Goal: Communication & Community: Answer question/provide support

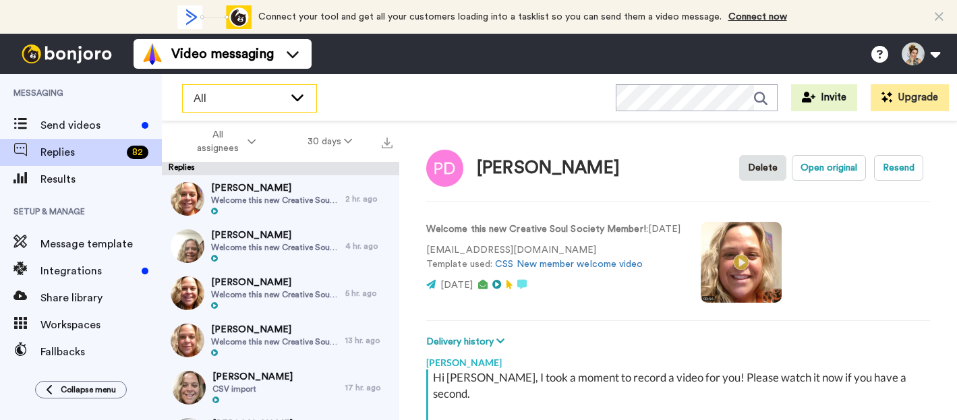
scroll to position [152, 0]
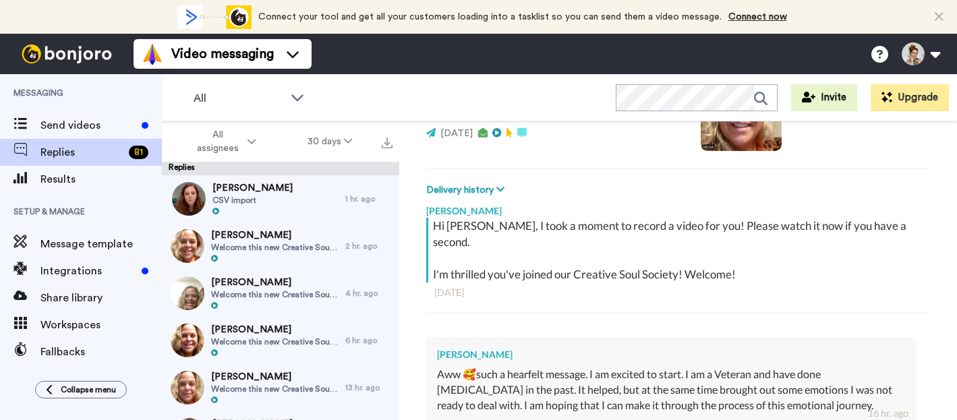
type textarea "x"
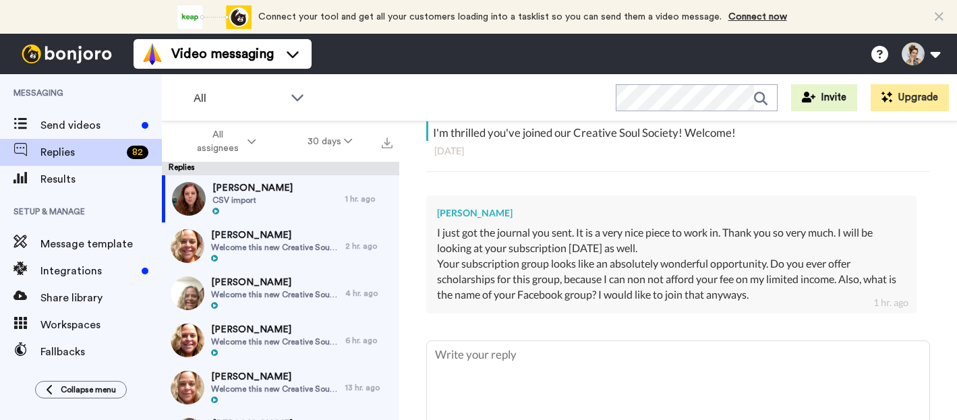
scroll to position [341, 0]
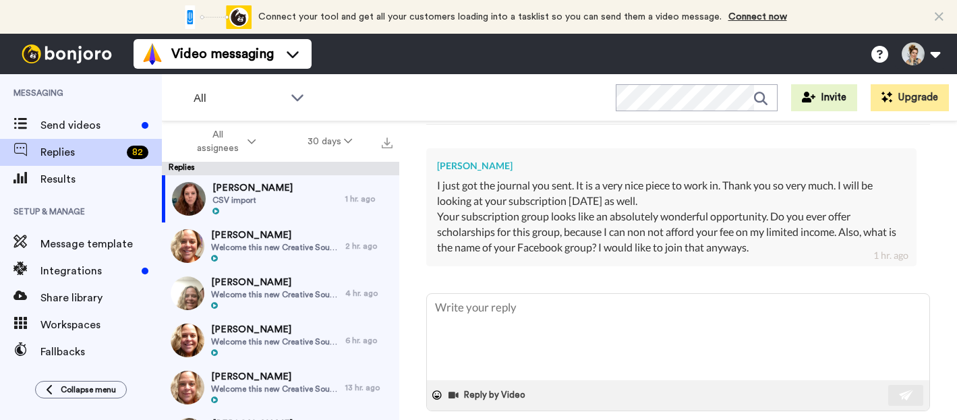
type textarea "x"
type textarea "H"
type textarea "x"
type textarea "Hi"
type textarea "x"
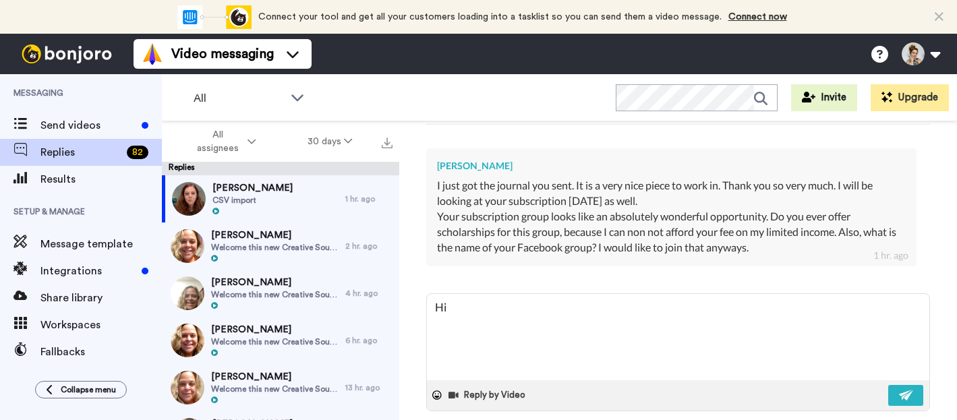
type textarea "Hi"
type textarea "x"
type textarea "Hi L"
type textarea "x"
type textarea "Hi Lo"
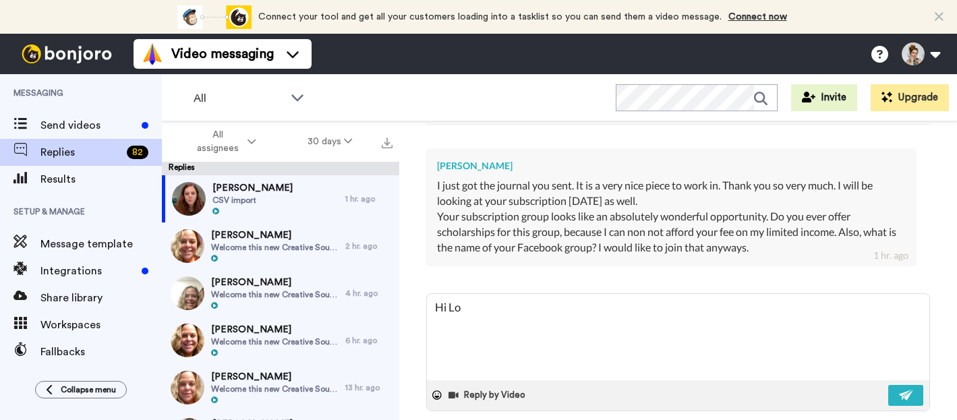
type textarea "x"
type textarea "Hi Lor"
type textarea "x"
type textarea "Hi [PERSON_NAME]"
type textarea "x"
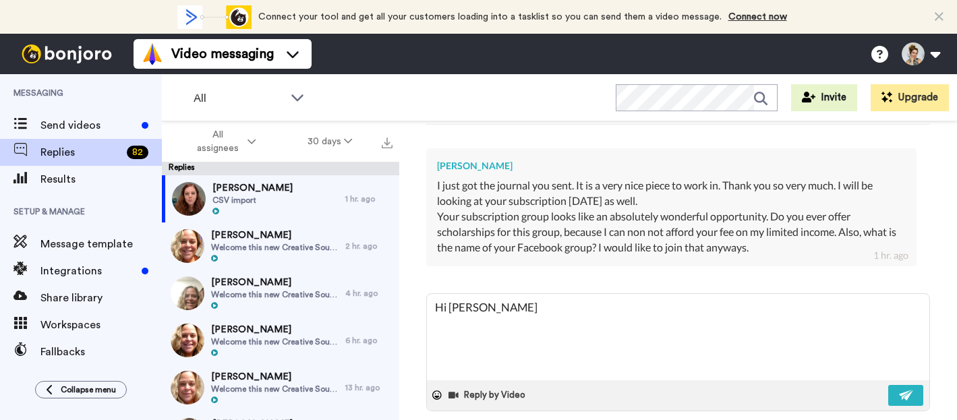
type textarea "Hi [PERSON_NAME],"
type textarea "x"
type textarea "Hi [PERSON_NAME],"
type textarea "x"
type textarea "Hi [PERSON_NAME],"
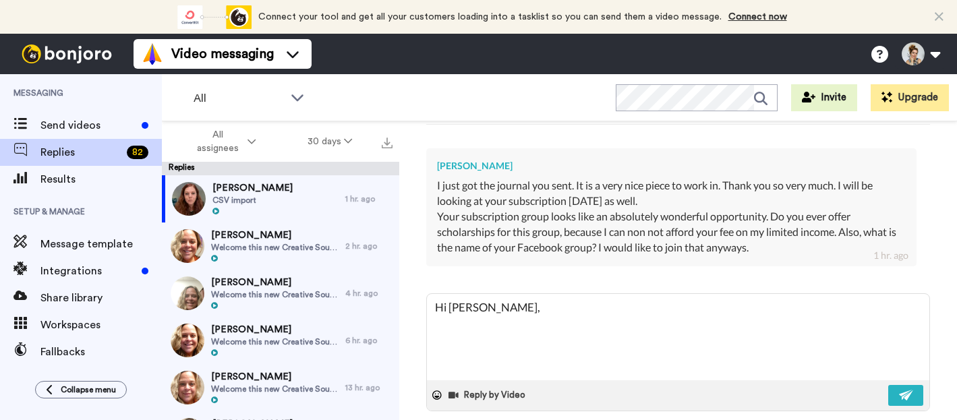
type textarea "x"
type textarea "Hi [PERSON_NAME], A"
type textarea "x"
type textarea "Hi [PERSON_NAME], At"
type textarea "x"
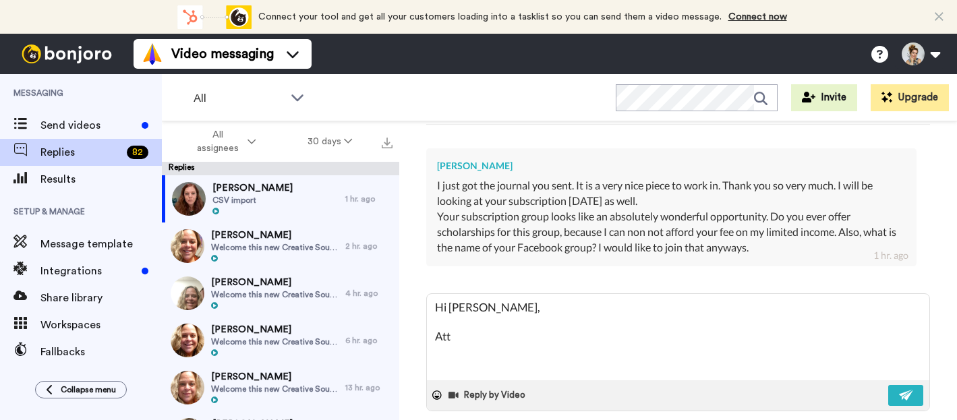
type textarea "Hi [PERSON_NAME], At"
type textarea "x"
type textarea "Hi [PERSON_NAME], At="
type textarea "x"
type textarea "Hi [PERSON_NAME], At="
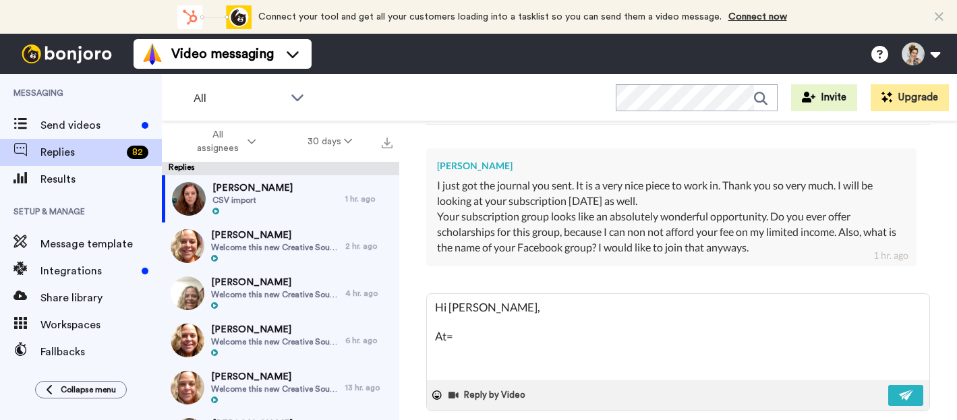
type textarea "x"
type textarea "Hi [PERSON_NAME], At= t"
type textarea "x"
type textarea "Hi [PERSON_NAME], At="
type textarea "x"
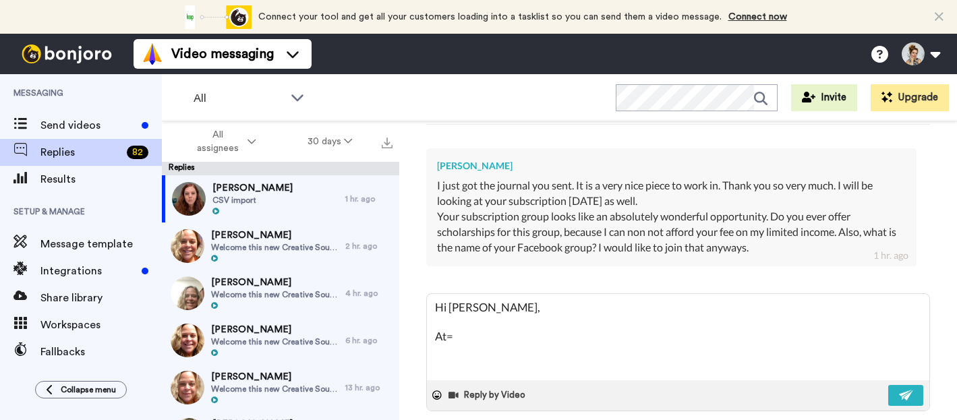
type textarea "Hi [PERSON_NAME], At="
type textarea "x"
type textarea "Hi [PERSON_NAME], At"
type textarea "x"
type textarea "Hi [PERSON_NAME], At"
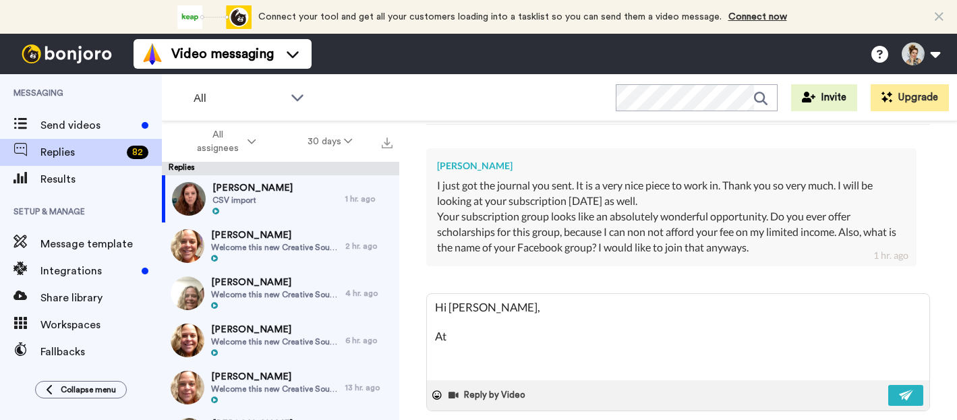
type textarea "x"
type textarea "Hi [PERSON_NAME], At th"
type textarea "x"
type textarea "Hi [PERSON_NAME], At thi"
type textarea "x"
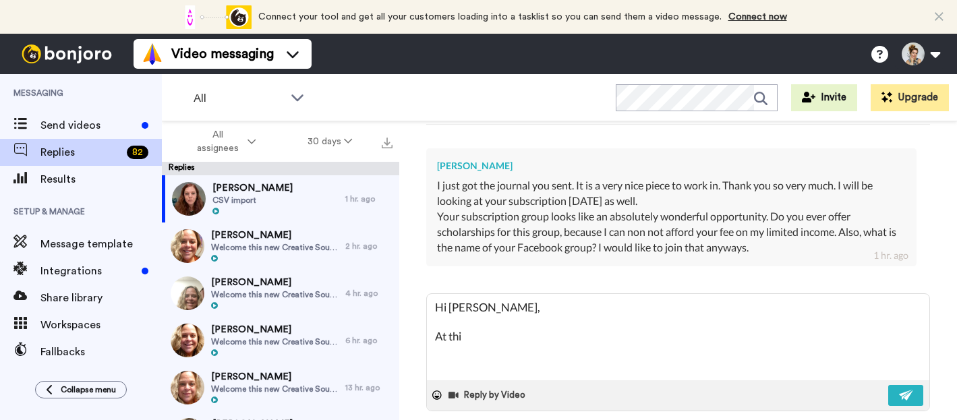
type textarea "Hi [PERSON_NAME], At this"
type textarea "x"
type textarea "Hi [PERSON_NAME], At this"
type textarea "x"
type textarea "Hi [PERSON_NAME], At this t"
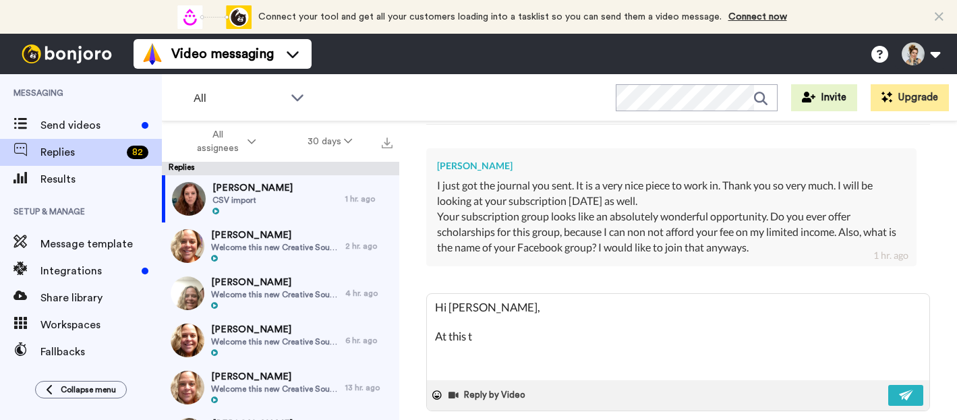
type textarea "x"
type textarea "Hi [PERSON_NAME], At this ti"
type textarea "x"
type textarea "Hi [PERSON_NAME], At this [PERSON_NAME]"
type textarea "x"
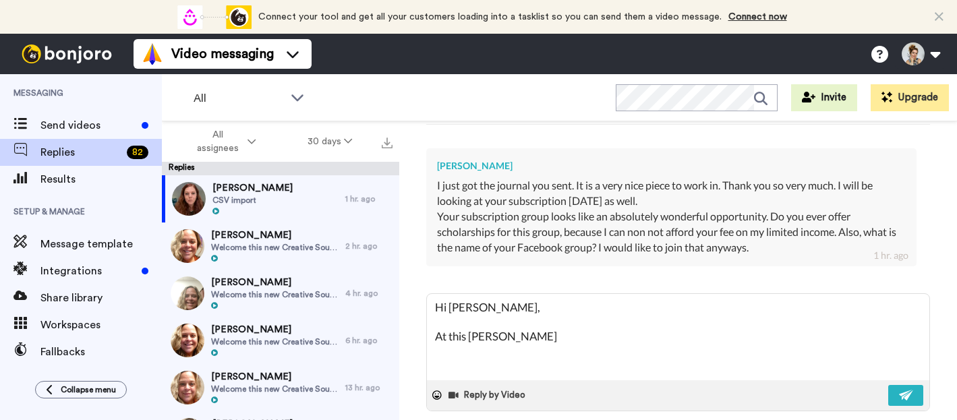
type textarea "Hi [PERSON_NAME], At this time"
type textarea "x"
type textarea "Hi [PERSON_NAME], At this time"
type textarea "x"
type textarea "Hi [PERSON_NAME], At this time w"
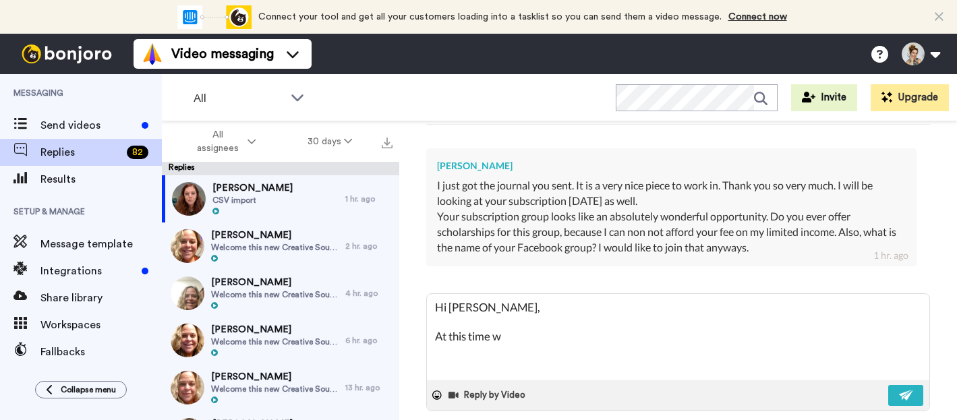
type textarea "x"
type textarea "Hi [PERSON_NAME], At this time we"
type textarea "x"
type textarea "Hi [PERSON_NAME], At this time we"
type textarea "x"
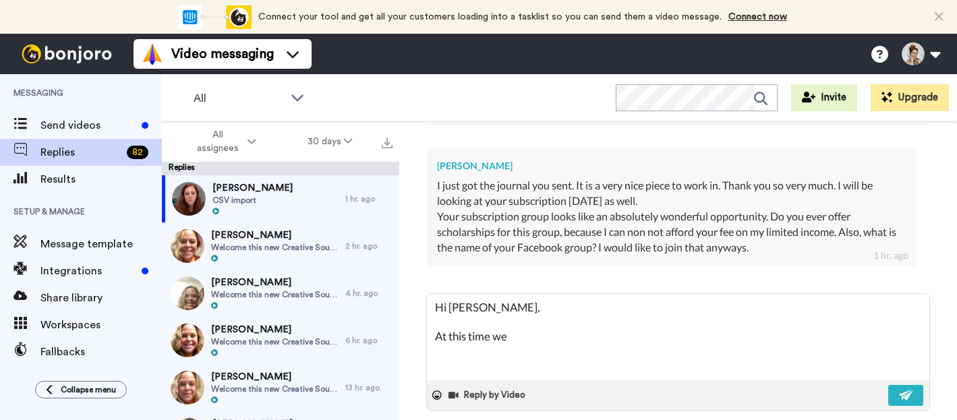
type textarea "Hi [PERSON_NAME], At this time we d"
type textarea "x"
type textarea "Hi [PERSON_NAME], At this time we don"
type textarea "x"
type textarea "Hi [PERSON_NAME], At this time we don'"
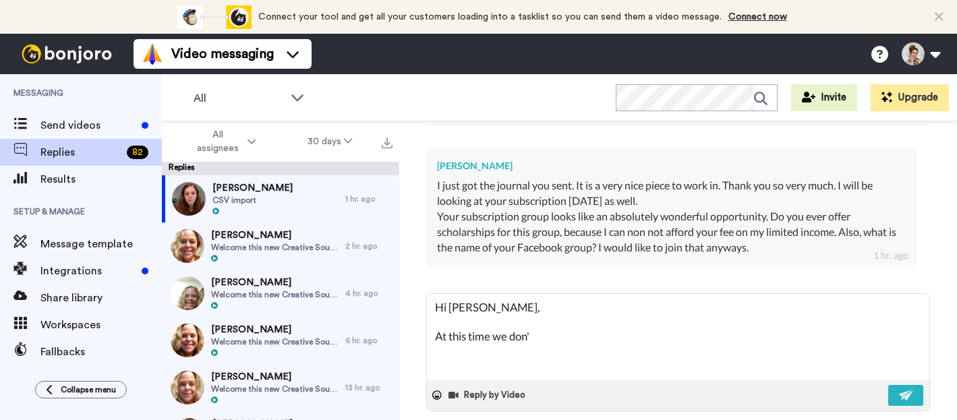
type textarea "x"
type textarea "Hi [PERSON_NAME], At this time we don't"
type textarea "x"
type textarea "Hi [PERSON_NAME], At this time we don't"
type textarea "x"
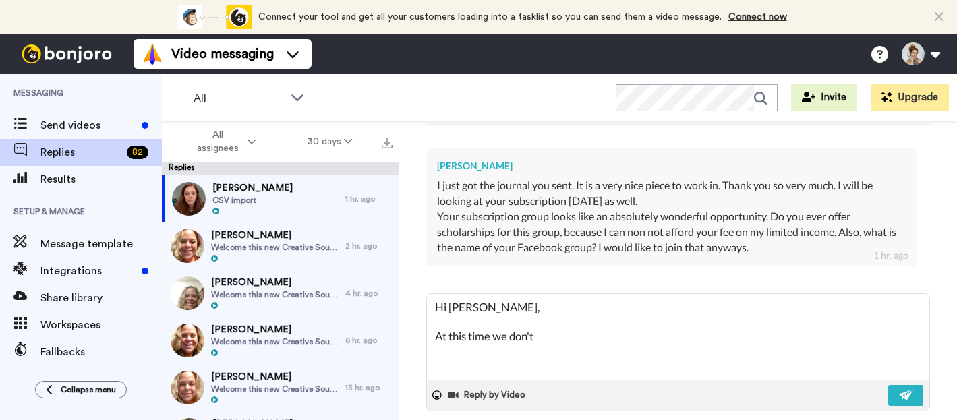
type textarea "Hi [PERSON_NAME], At this time we don't o"
type textarea "x"
type textarea "Hi [PERSON_NAME], At this time we don't of"
type textarea "x"
type textarea "Hi [PERSON_NAME], At this time we don't off"
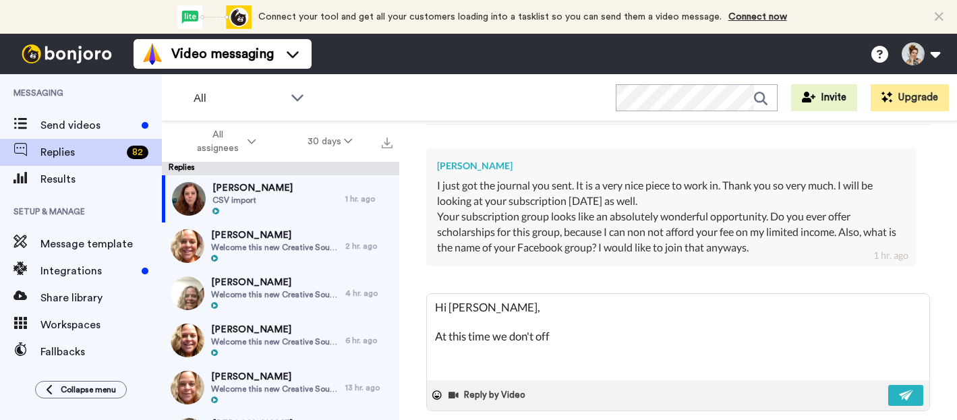
type textarea "x"
type textarea "Hi [PERSON_NAME], At this time we don't offe"
type textarea "x"
type textarea "Hi [PERSON_NAME], At this time we don't offer"
type textarea "x"
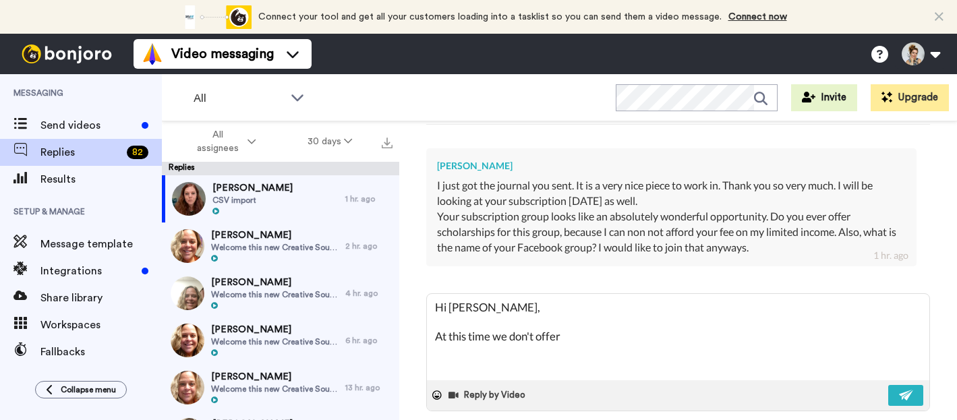
type textarea "Hi [PERSON_NAME], At this time we don't offer s"
type textarea "x"
type textarea "Hi [PERSON_NAME], At this time we don't offer sc"
type textarea "x"
type textarea "Hi [PERSON_NAME], At this time we don't offer sch"
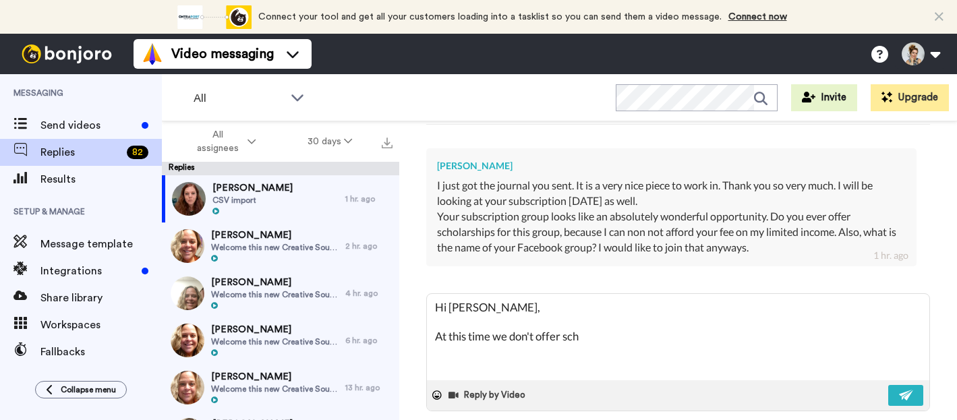
type textarea "x"
type textarea "Hi [PERSON_NAME], At this time we don't offer scho"
type textarea "x"
type textarea "Hi [PERSON_NAME], At this time we don't offer schol"
type textarea "x"
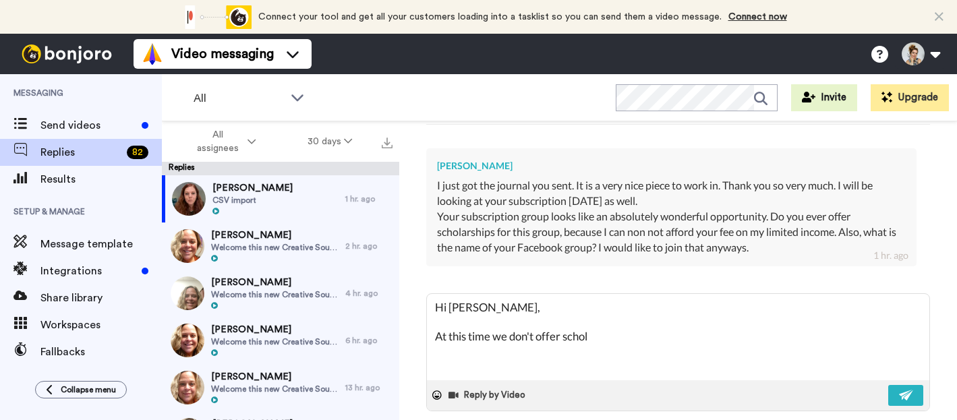
type textarea "Hi [PERSON_NAME], At this time we don't offer schola"
type textarea "x"
type textarea "Hi [PERSON_NAME], At this time we don't offer scholar"
type textarea "x"
type textarea "Hi [PERSON_NAME], At this time we don't offer scholars"
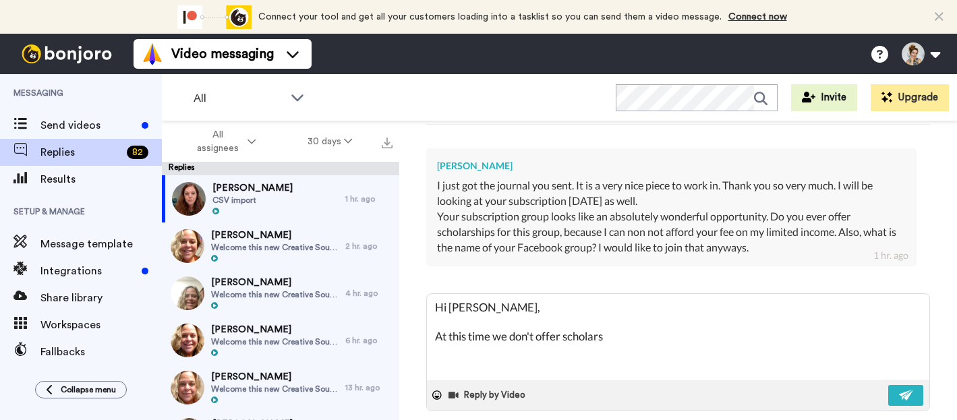
type textarea "x"
type textarea "Hi [PERSON_NAME], At this time we don't offer scholarsi"
type textarea "x"
type textarea "Hi [PERSON_NAME], At this time we don't offer scholars"
type textarea "x"
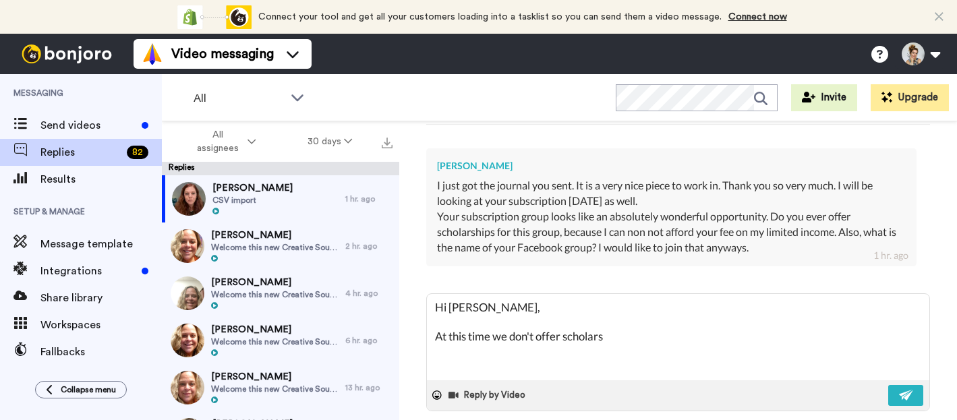
type textarea "Hi [PERSON_NAME], At this time we don't offer scholarsh"
type textarea "x"
type textarea "Hi [PERSON_NAME], At this time we don't offer scholarshi"
type textarea "x"
type textarea "Hi [PERSON_NAME], At this time we don't offer scholarship"
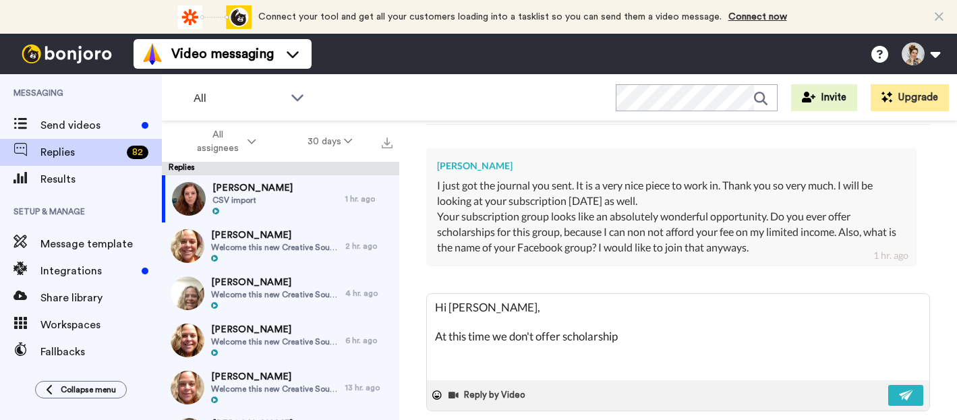
type textarea "x"
type textarea "Hi [PERSON_NAME], At this time we don't offer scholarship"
type textarea "x"
type textarea "Hi [PERSON_NAME], At this time we don't offer scholarship"
type textarea "x"
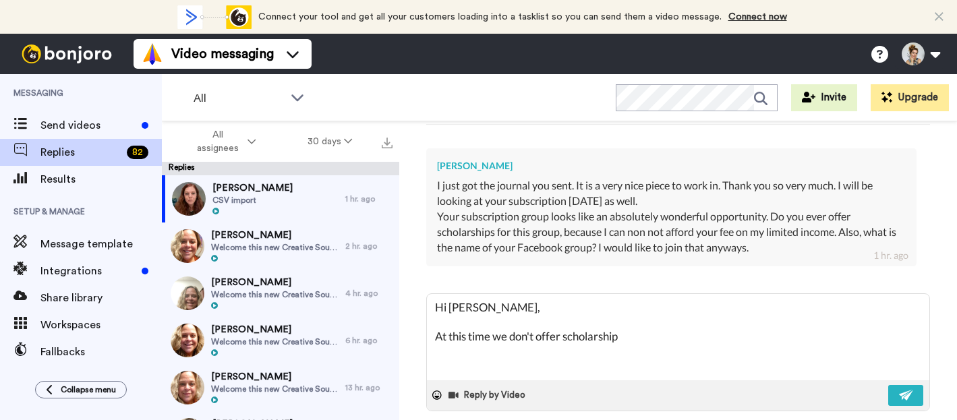
type textarea "Hi [PERSON_NAME], At this time we don't offer scholarships"
type textarea "x"
type textarea "Hi [PERSON_NAME], At this time we don't offer scholarships"
type textarea "x"
type textarea "Hi [PERSON_NAME], At this time we don't offer scholarships b"
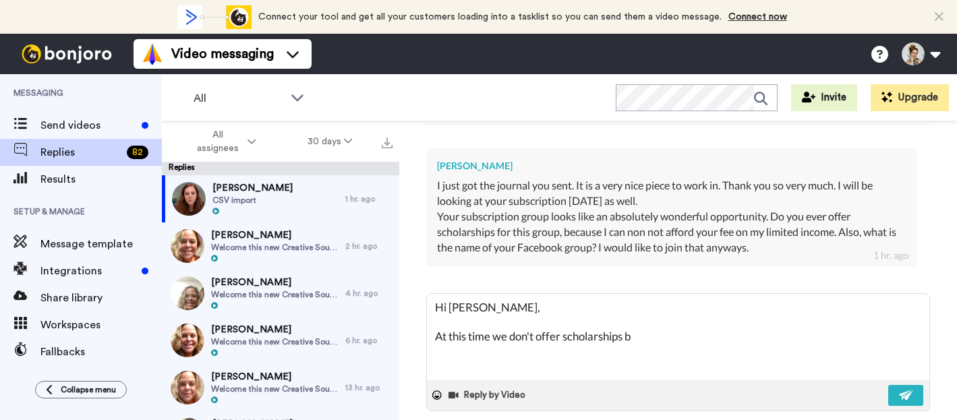
type textarea "x"
type textarea "Hi [PERSON_NAME], At this time we don't offer scholarships bu"
type textarea "x"
type textarea "Hi [PERSON_NAME], At this time we don't offer scholarships but"
type textarea "x"
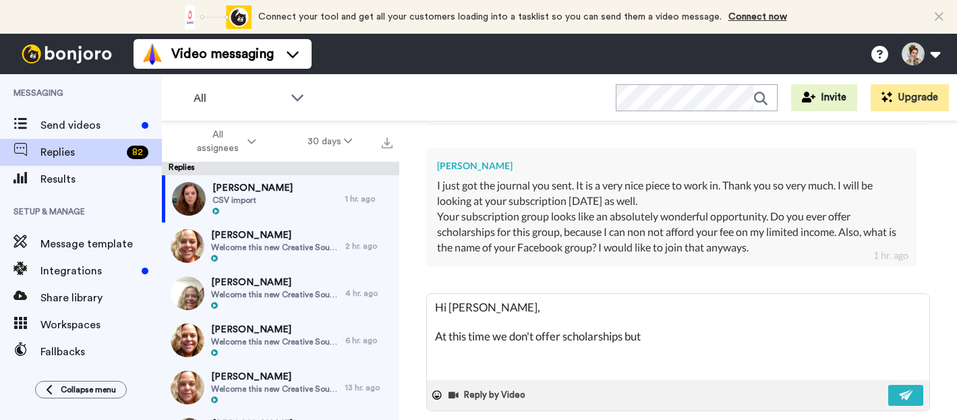
type textarea "Hi [PERSON_NAME], At this time we don't offer scholarships but i"
type textarea "x"
type textarea "Hi [PERSON_NAME], At this time we don't offer scholarships but it"
type textarea "x"
type textarea "Hi [PERSON_NAME], At this time we don't offer scholarships but it i"
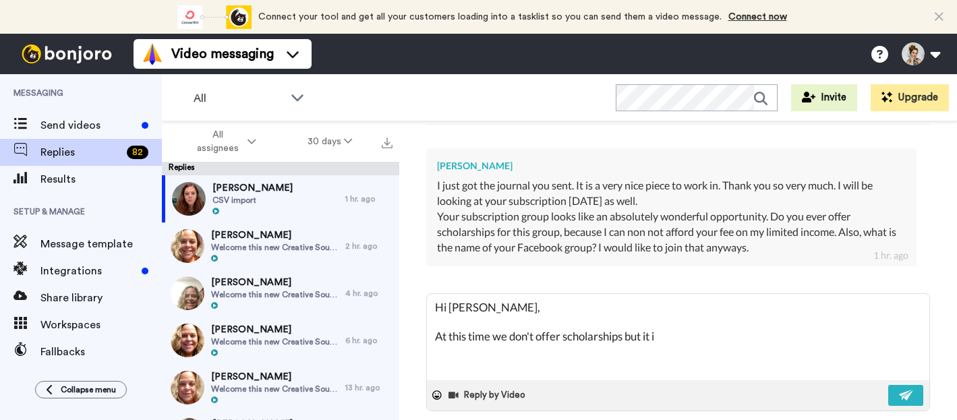
type textarea "x"
type textarea "Hi [PERSON_NAME], At this time we don't offer scholarships but it is"
type textarea "x"
type textarea "Hi [PERSON_NAME], At this time we don't offer scholarships but it is"
type textarea "x"
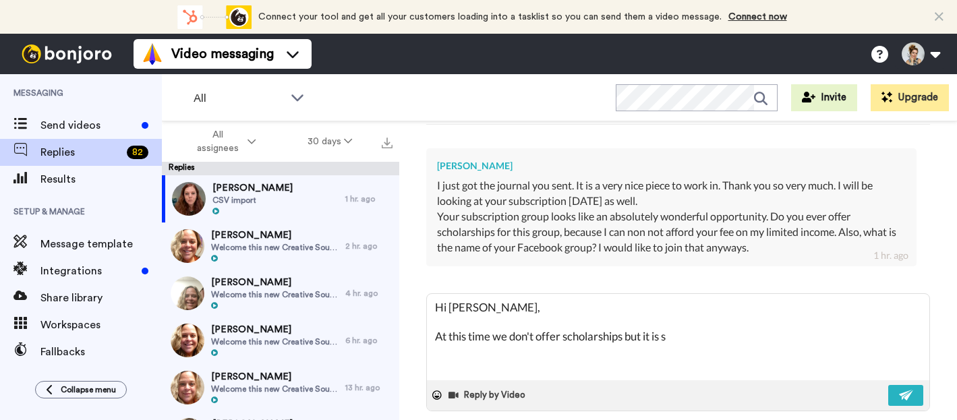
type textarea "Hi [PERSON_NAME], At this time we don't offer scholarships but it is so"
type textarea "x"
type textarea "Hi [PERSON_NAME], At this time we don't offer scholarships but it is some"
type textarea "x"
type textarea "Hi [PERSON_NAME], At this time we don't offer scholarships but it is someth"
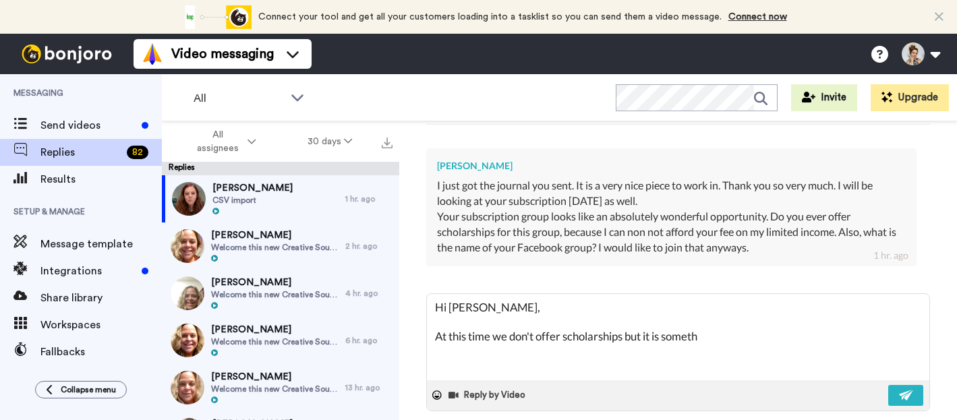
type textarea "x"
type textarea "Hi [PERSON_NAME], At this time we don't offer scholarships but it is somethi"
type textarea "x"
type textarea "Hi [PERSON_NAME], At this time we don't offer scholarships but it is somethin"
type textarea "x"
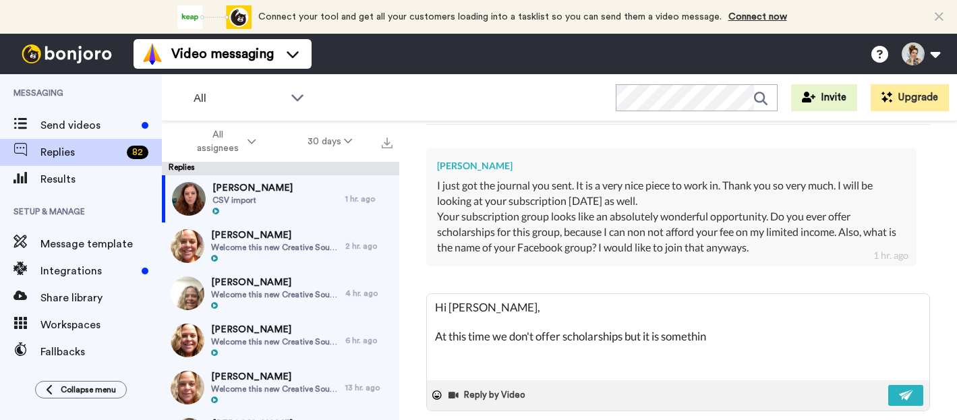
type textarea "Hi [PERSON_NAME], At this time we don't offer scholarships but it is something"
type textarea "x"
type textarea "Hi [PERSON_NAME], At this time we don't offer scholarships but it is something"
type textarea "x"
type textarea "Hi [PERSON_NAME], At this time we don't offer scholarships but it is something I"
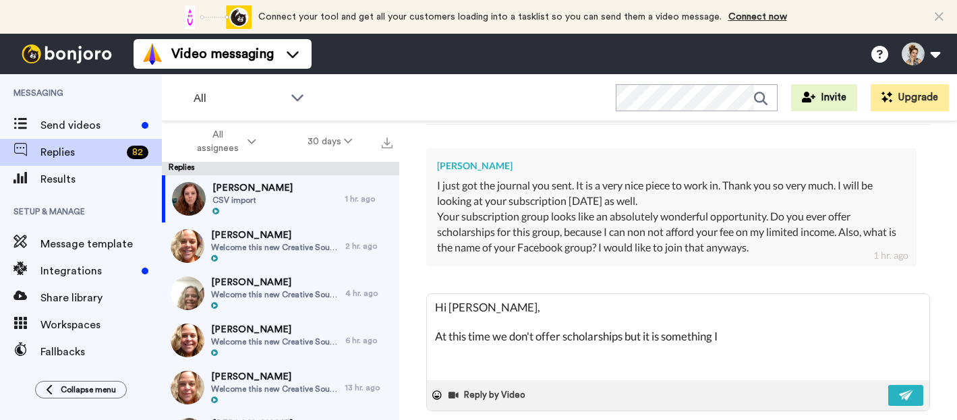
type textarea "x"
type textarea "Hi [PERSON_NAME], At this time we don't offer scholarships but it is something …"
type textarea "x"
type textarea "Hi [PERSON_NAME], At this time we don't offer scholarships but it is something …"
type textarea "x"
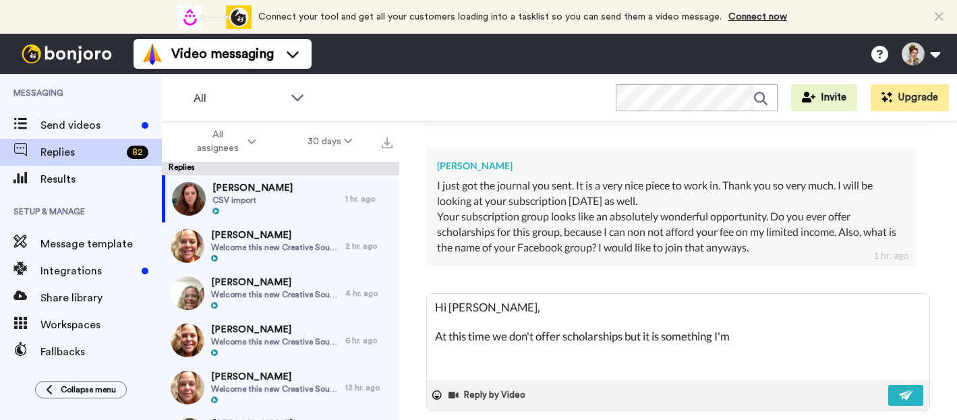
type textarea "Hi [PERSON_NAME], At this time we don't offer scholarships but it is something …"
type textarea "x"
type textarea "Hi [PERSON_NAME], At this time we don't offer scholarships but it is something …"
type textarea "x"
type textarea "Hi [PERSON_NAME], At this time we don't offer scholarships but it is something …"
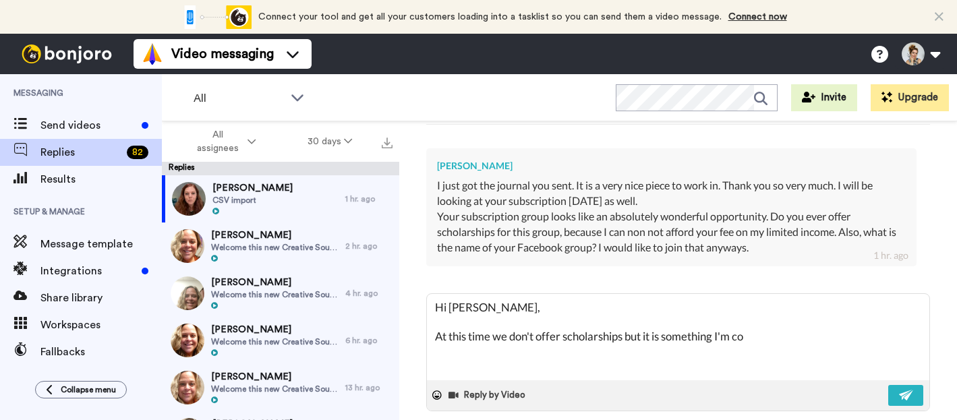
type textarea "x"
type textarea "Hi [PERSON_NAME], At this time we don't offer scholarships but it is something …"
type textarea "x"
type textarea "Hi [PERSON_NAME], At this time we don't offer scholarships but it is something …"
type textarea "x"
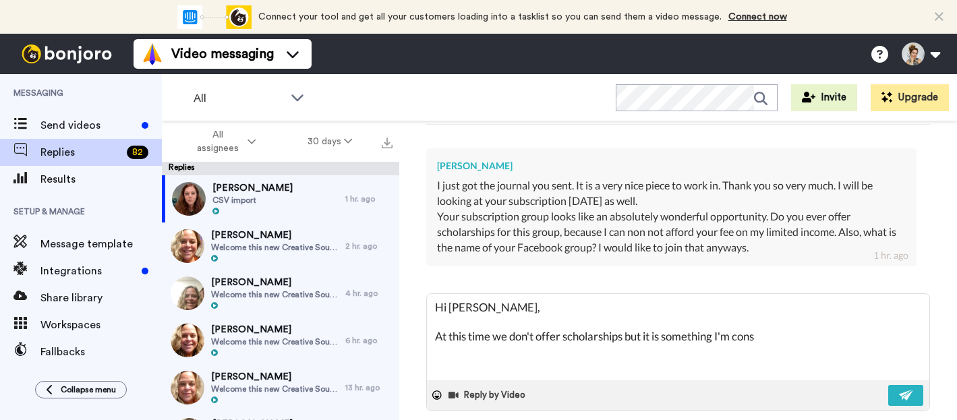
type textarea "Hi [PERSON_NAME], At this time we don't offer scholarships but it is something …"
type textarea "x"
type textarea "Hi [PERSON_NAME], At this time we don't offer scholarships but it is something …"
type textarea "x"
type textarea "Hi [PERSON_NAME], At this time we don't offer scholarships but it is something …"
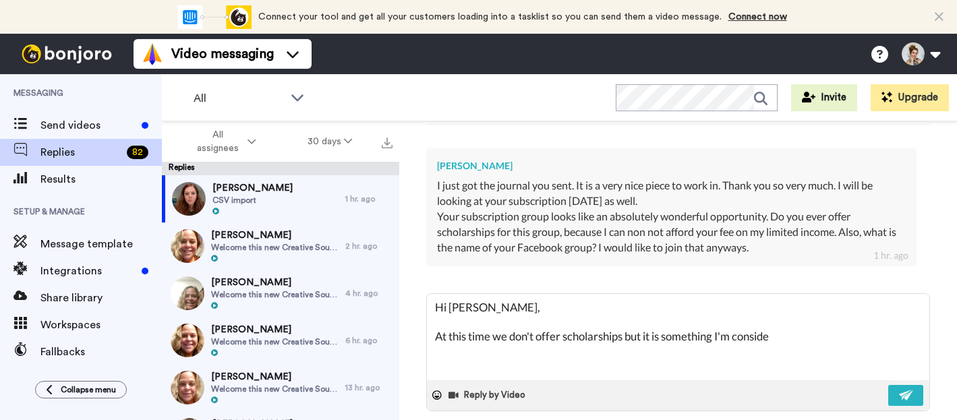
type textarea "x"
type textarea "Hi [PERSON_NAME], At this time we don't offer scholarships but it is something …"
type textarea "x"
type textarea "Hi [PERSON_NAME], At this time we don't offer scholarships but it is something …"
type textarea "x"
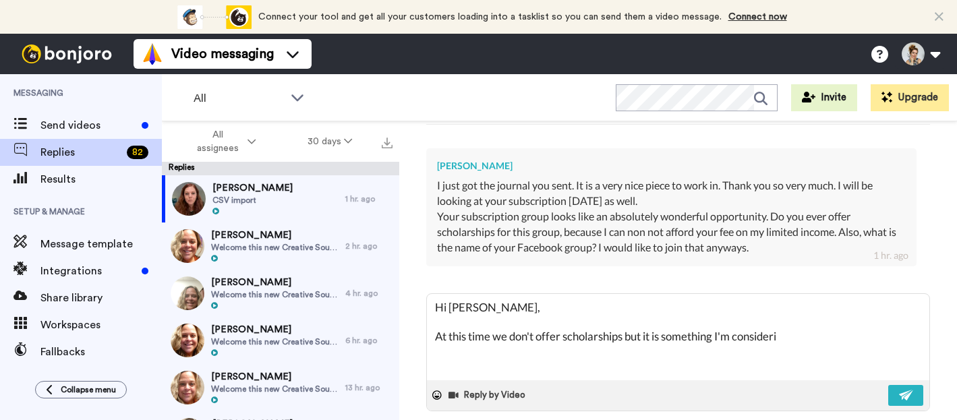
type textarea "Hi [PERSON_NAME], At this time we don't offer scholarships but it is something …"
type textarea "x"
type textarea "Hi [PERSON_NAME], At this time we don't offer scholarships but it is something …"
type textarea "x"
type textarea "Hi [PERSON_NAME], At this time we don't offer scholarships but it is something …"
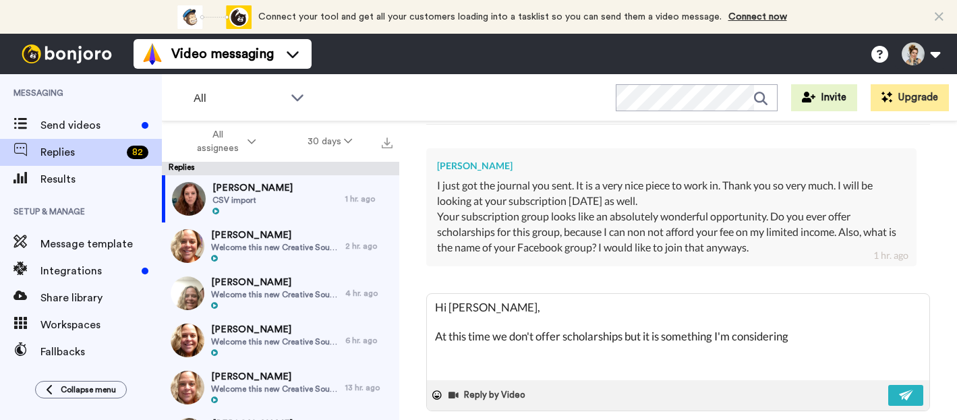
type textarea "x"
type textarea "Hi [PERSON_NAME], At this time we don't offer scholarships but it is something …"
type textarea "x"
type textarea "Hi [PERSON_NAME], At this time we don't offer scholarships but it is something …"
type textarea "x"
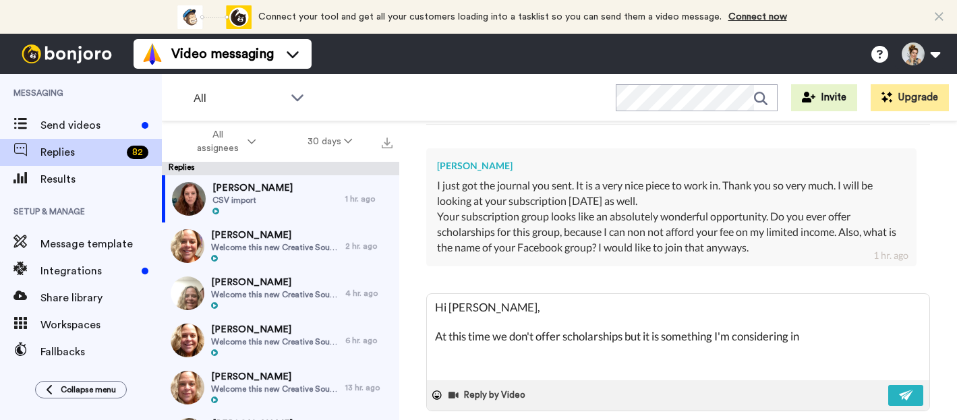
type textarea "Hi [PERSON_NAME], At this time we don't offer scholarships but it is something …"
type textarea "x"
type textarea "Hi [PERSON_NAME], At this time we don't offer scholarships but it is something …"
type textarea "x"
type textarea "Hi [PERSON_NAME], At this time we don't offer scholarships but it is something …"
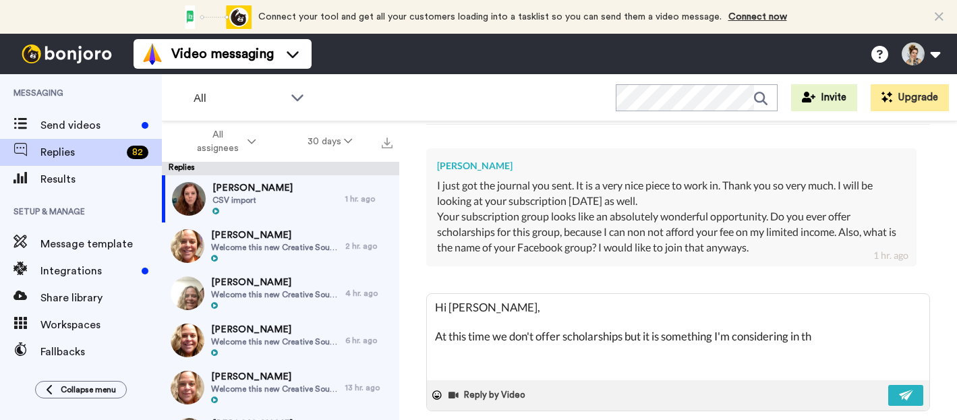
type textarea "x"
type textarea "Hi [PERSON_NAME], At this time we don't offer scholarships but it is something …"
type textarea "x"
type textarea "Hi [PERSON_NAME], At this time we don't offer scholarships but it is something …"
type textarea "x"
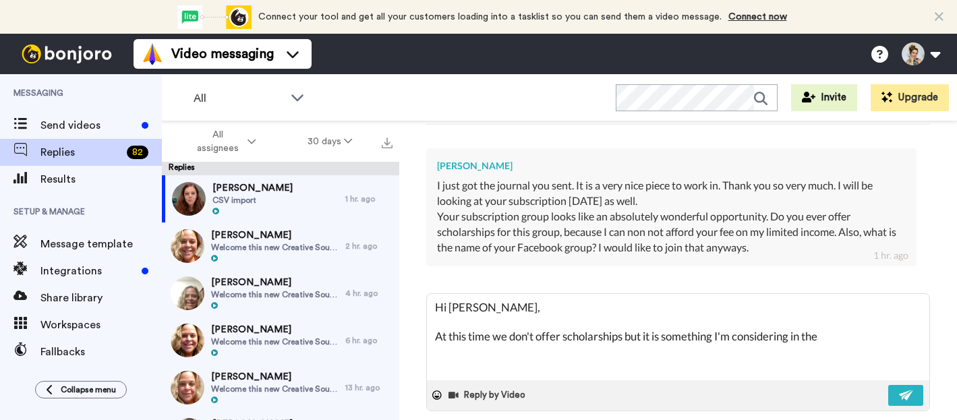
type textarea "Hi [PERSON_NAME], At this time we don't offer scholarships but it is something …"
type textarea "x"
type textarea "Hi [PERSON_NAME], At this time we don't offer scholarships but it is something …"
type textarea "x"
type textarea "Hi [PERSON_NAME], At this time we don't offer scholarships but it is something …"
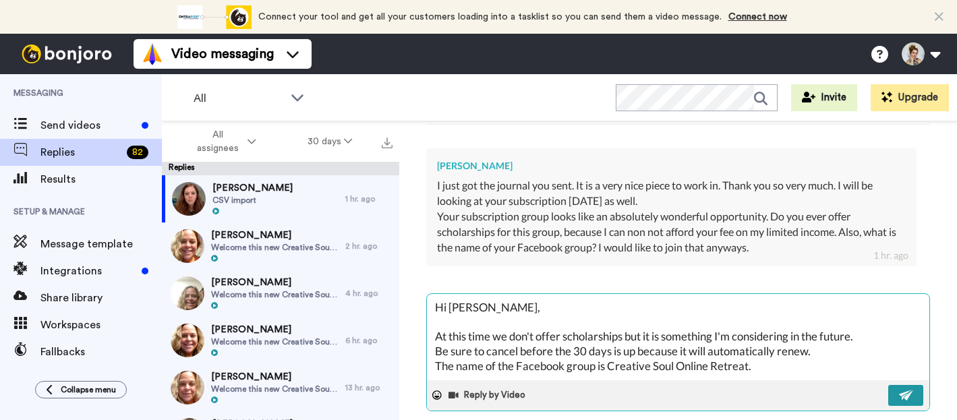
click at [900, 390] on img at bounding box center [906, 395] width 15 height 11
